Goal: Book appointment/travel/reservation

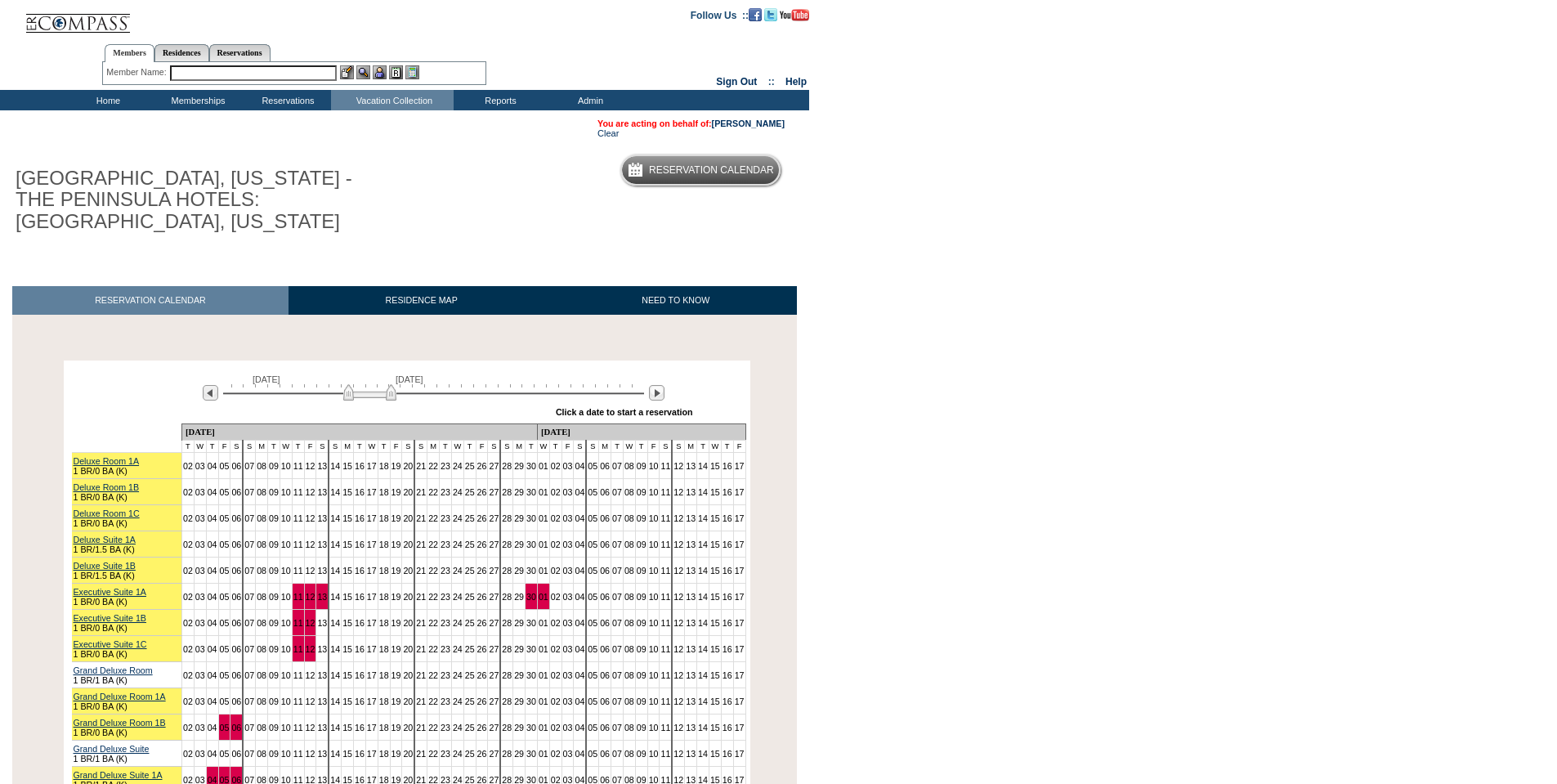
click at [358, 385] on img at bounding box center [370, 393] width 53 height 17
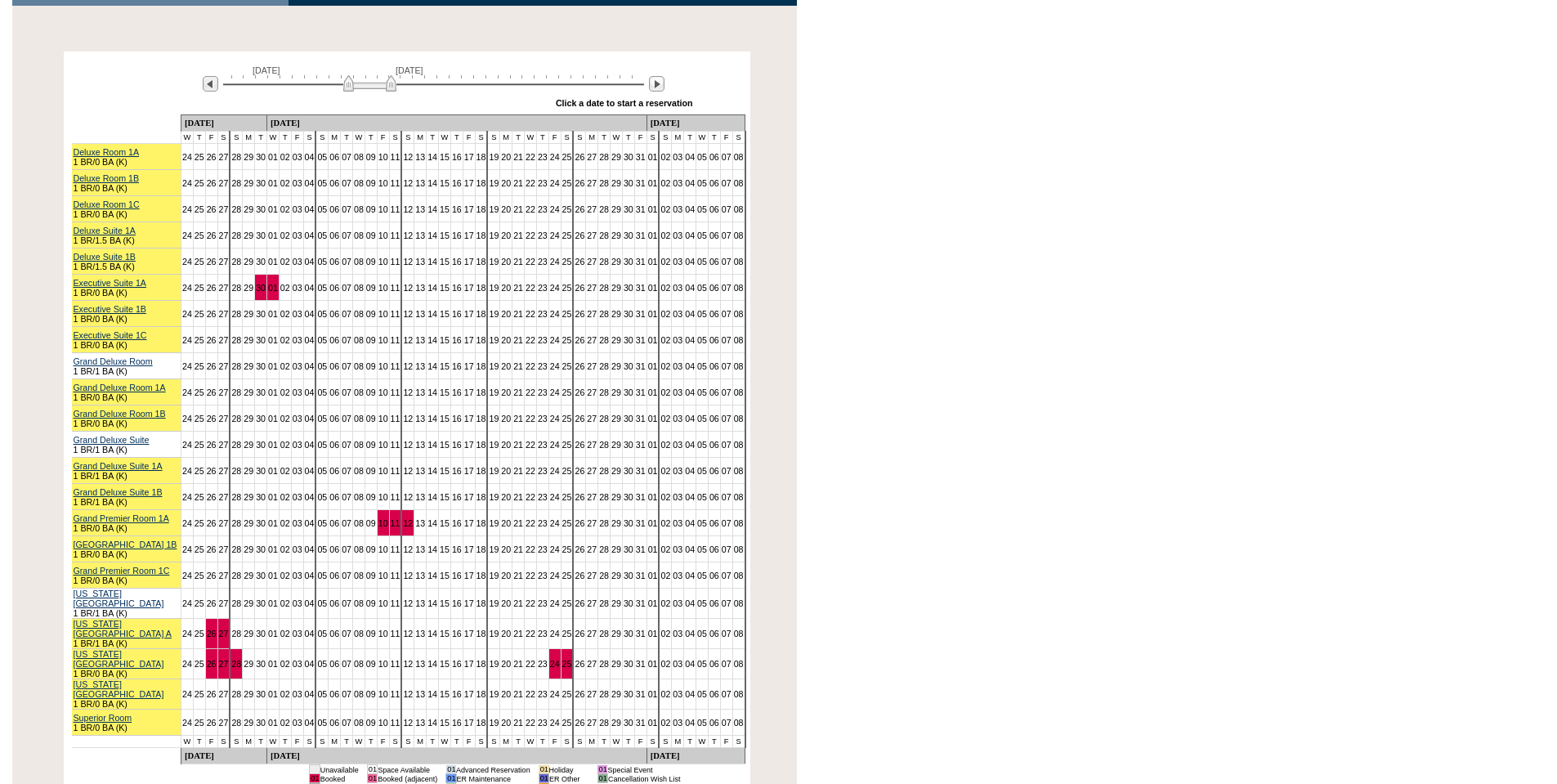
scroll to position [327, 0]
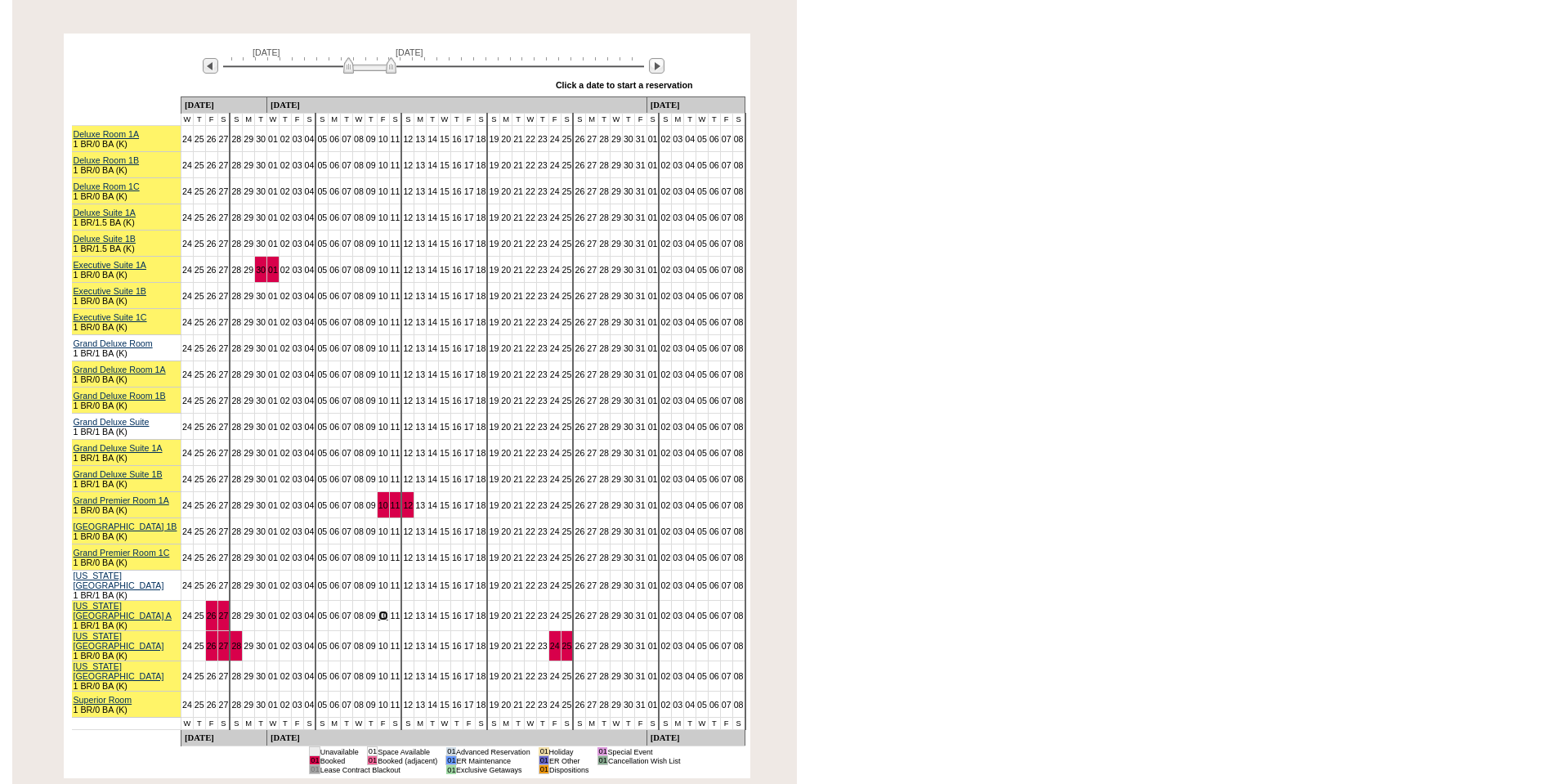
click at [378, 610] on link "10" at bounding box center [383, 615] width 10 height 10
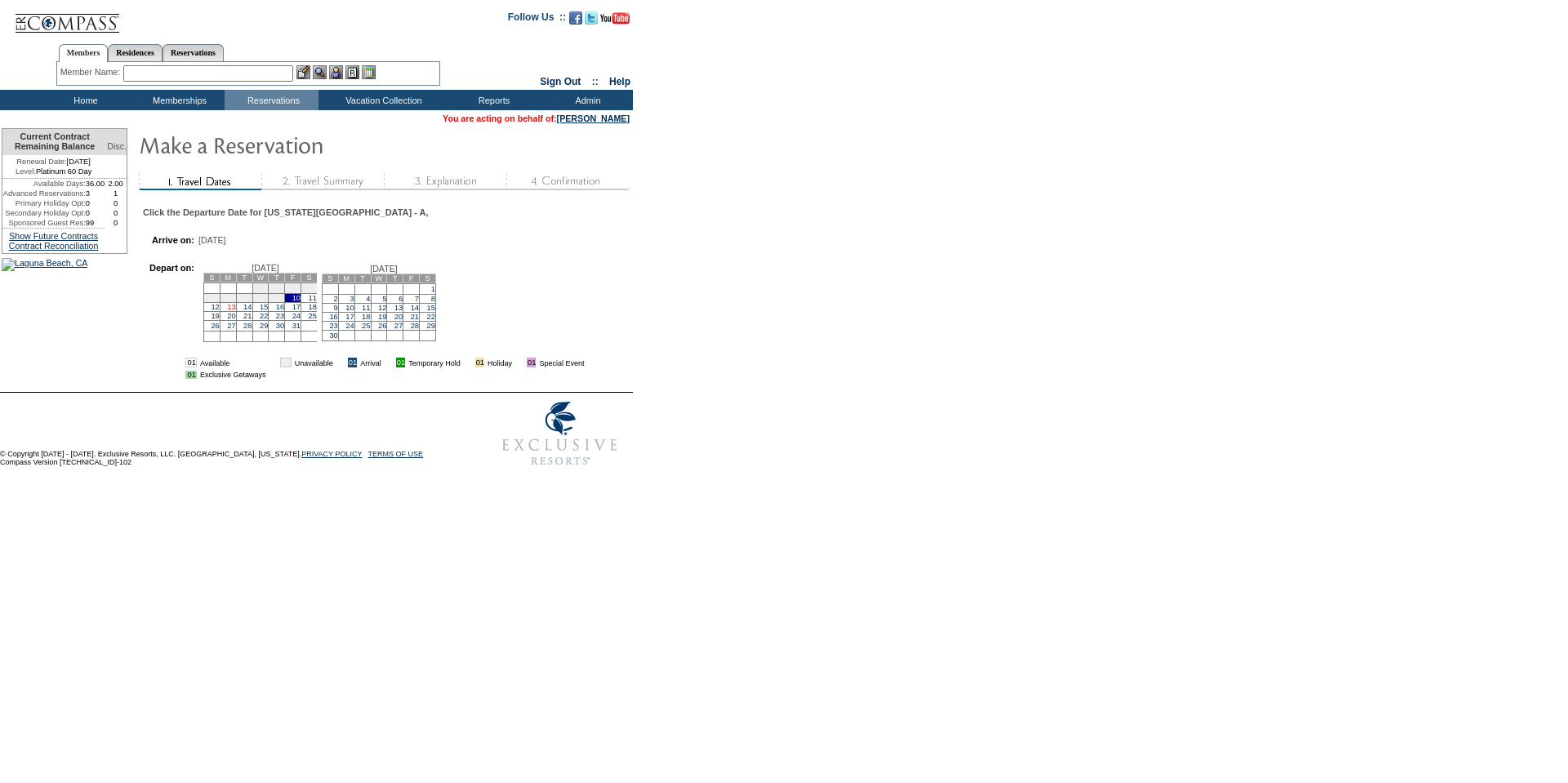
click at [235, 311] on link "13" at bounding box center [230, 307] width 8 height 8
